Goal: Navigation & Orientation: Find specific page/section

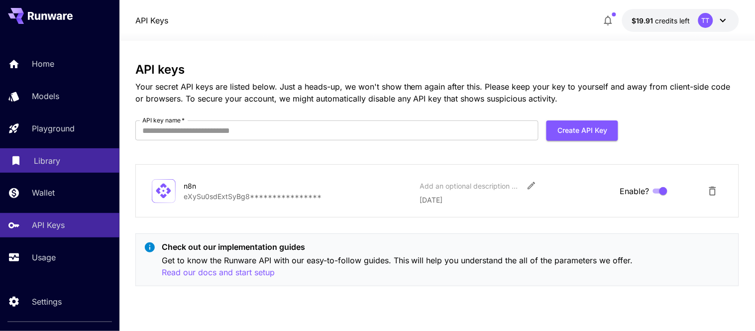
click at [51, 163] on p "Library" at bounding box center [47, 161] width 26 height 12
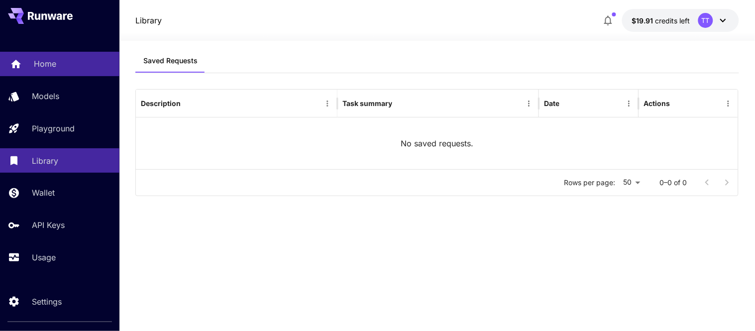
click at [55, 66] on p "Home" at bounding box center [45, 64] width 22 height 12
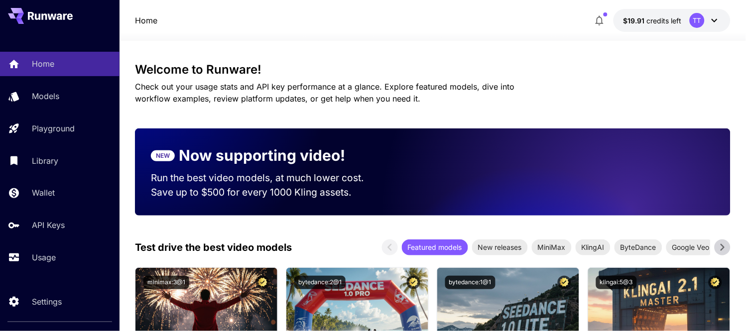
scroll to position [166, 0]
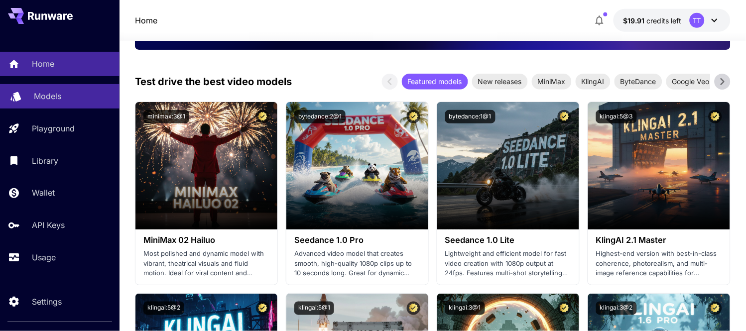
click at [68, 88] on link "Models" at bounding box center [59, 96] width 119 height 24
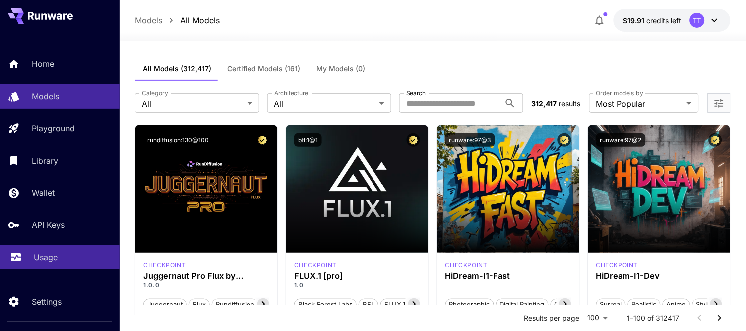
click at [58, 251] on div "Usage" at bounding box center [73, 257] width 78 height 12
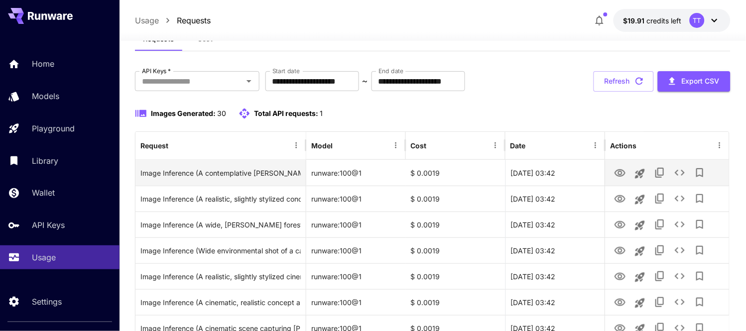
scroll to position [55, 0]
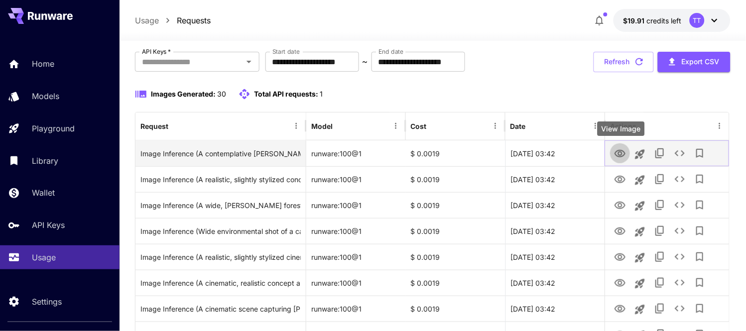
click at [621, 156] on icon "View Image" at bounding box center [620, 154] width 12 height 12
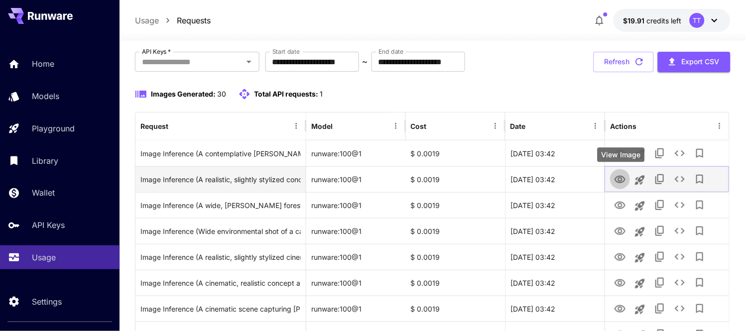
click at [618, 179] on icon "View Image" at bounding box center [619, 179] width 11 height 7
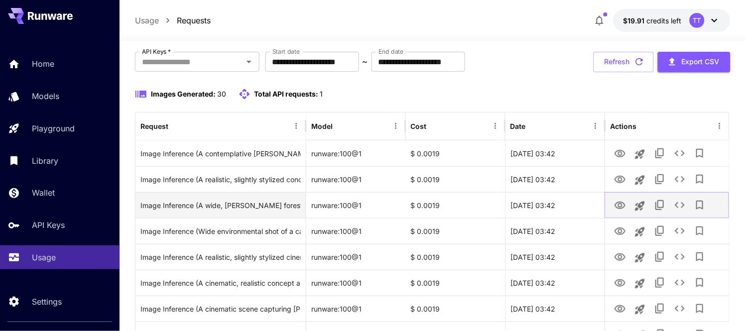
click at [620, 206] on icon "View Image" at bounding box center [620, 206] width 12 height 12
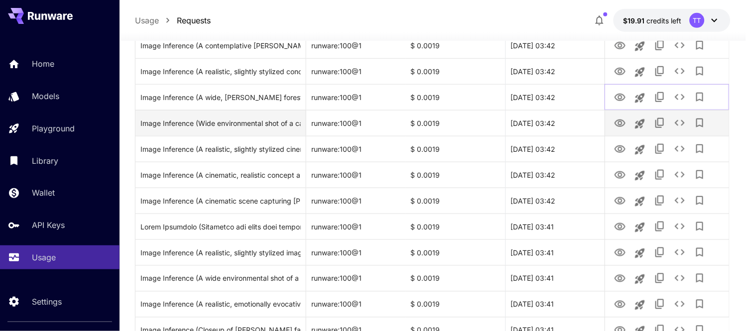
scroll to position [166, 0]
